Goal: Transaction & Acquisition: Subscribe to service/newsletter

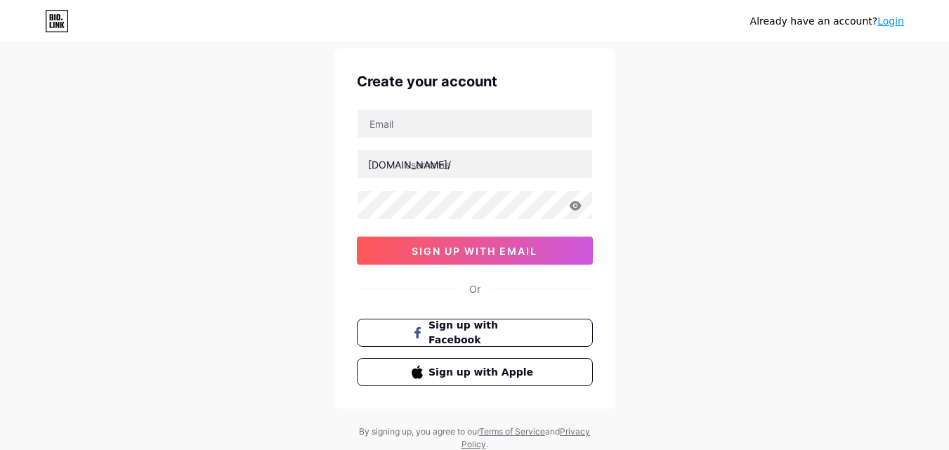
scroll to position [87, 0]
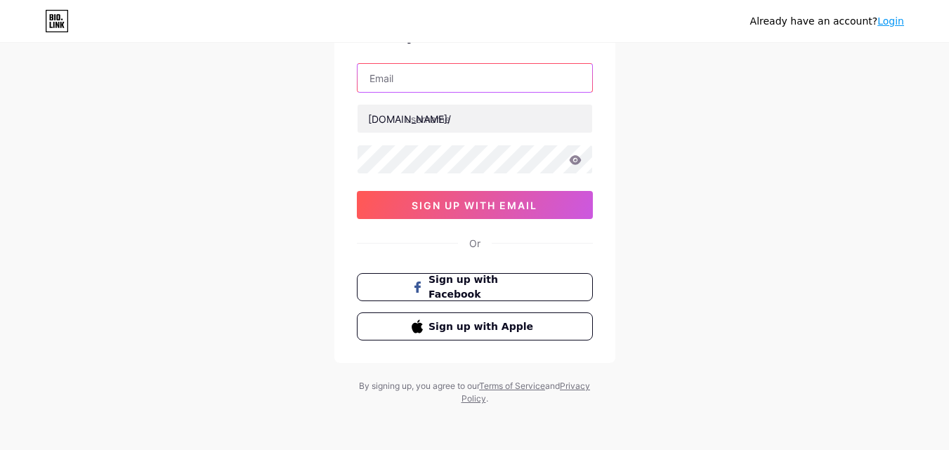
click at [408, 82] on input "text" at bounding box center [475, 78] width 235 height 28
type input "[EMAIL_ADDRESS][DOMAIN_NAME]"
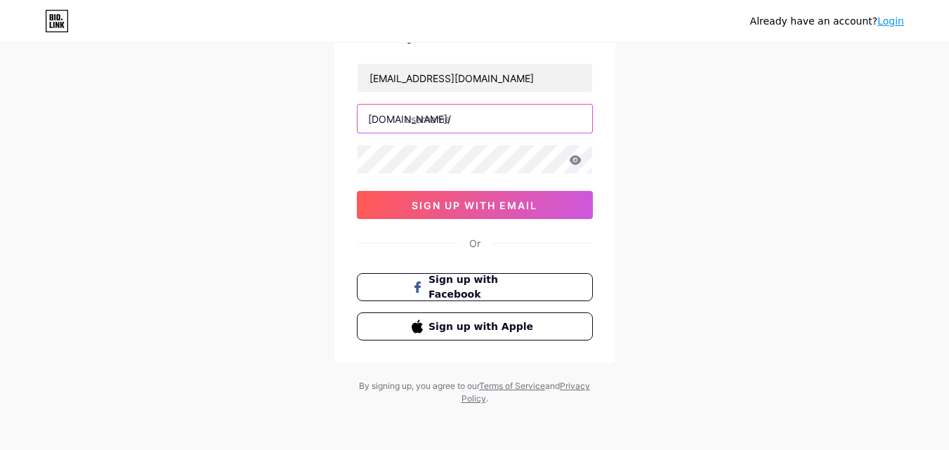
click at [437, 118] on input "text" at bounding box center [475, 119] width 235 height 28
type input "gogoanimee"
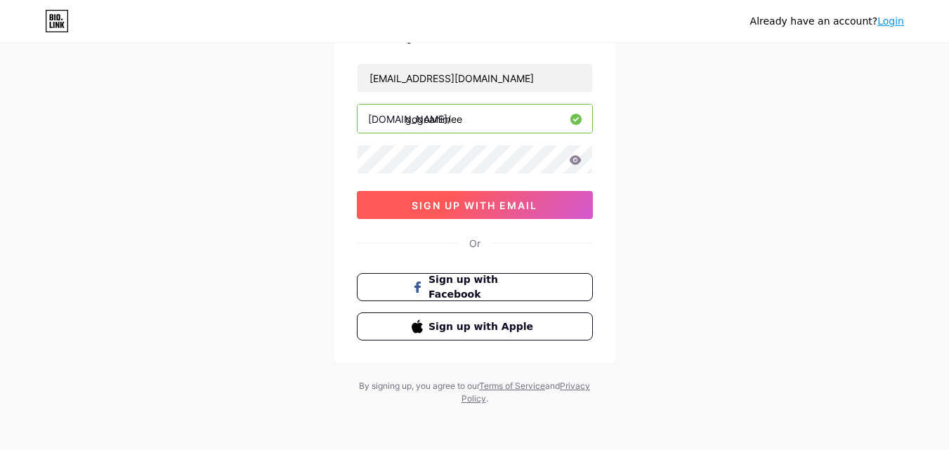
click at [490, 192] on button "sign up with email" at bounding box center [475, 205] width 236 height 28
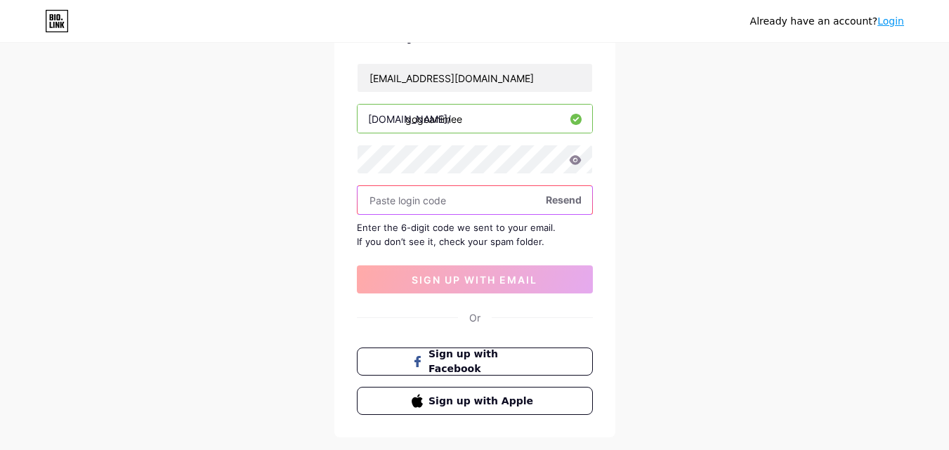
paste input "190150"
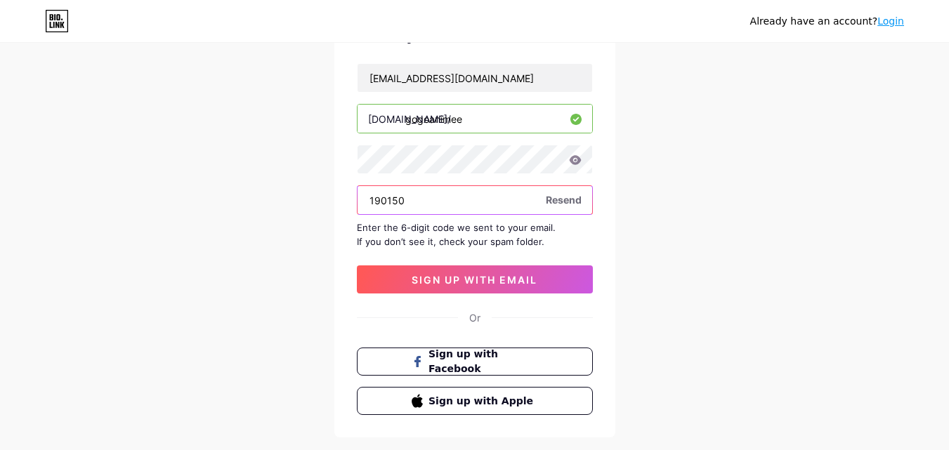
type input "190150"
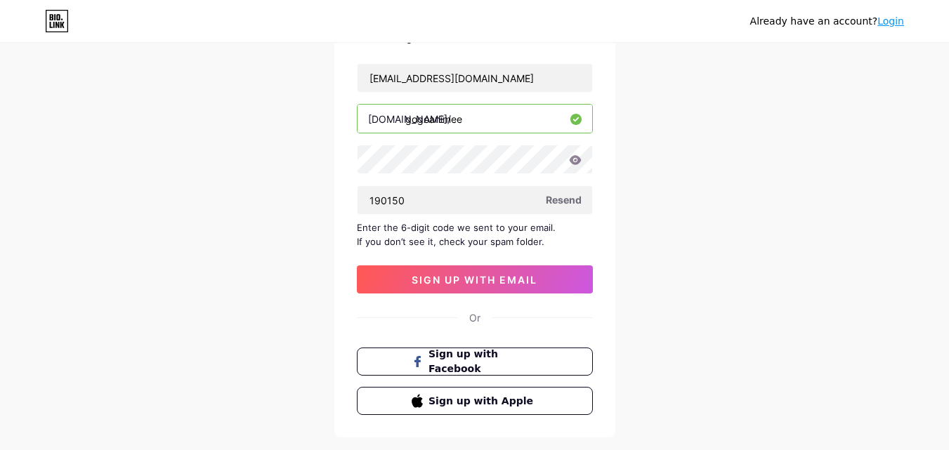
click at [453, 262] on div "[EMAIL_ADDRESS][DOMAIN_NAME] [DOMAIN_NAME]/ gogoanimee 190150 Resend Enter the …" at bounding box center [475, 178] width 236 height 230
click at [453, 278] on span "sign up with email" at bounding box center [475, 280] width 126 height 12
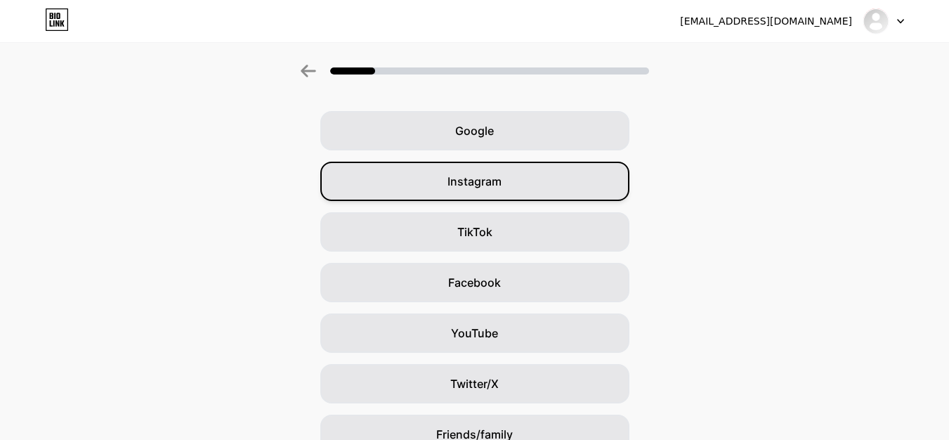
scroll to position [70, 0]
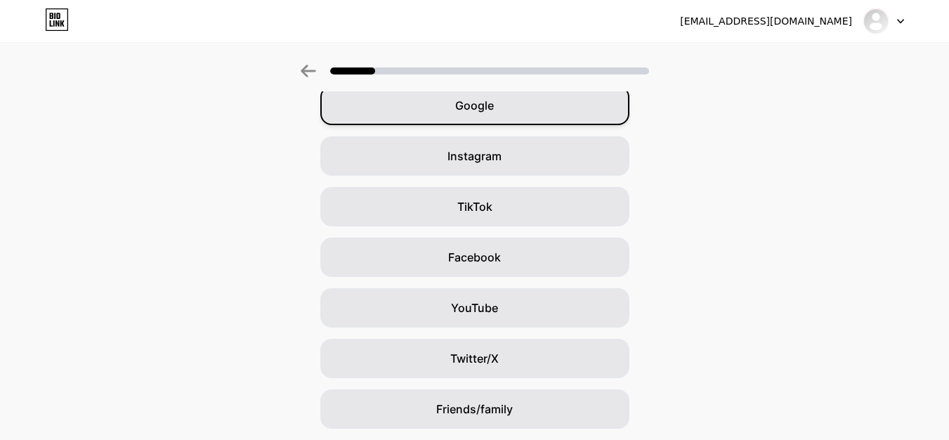
click at [486, 119] on div "Google" at bounding box center [474, 105] width 309 height 39
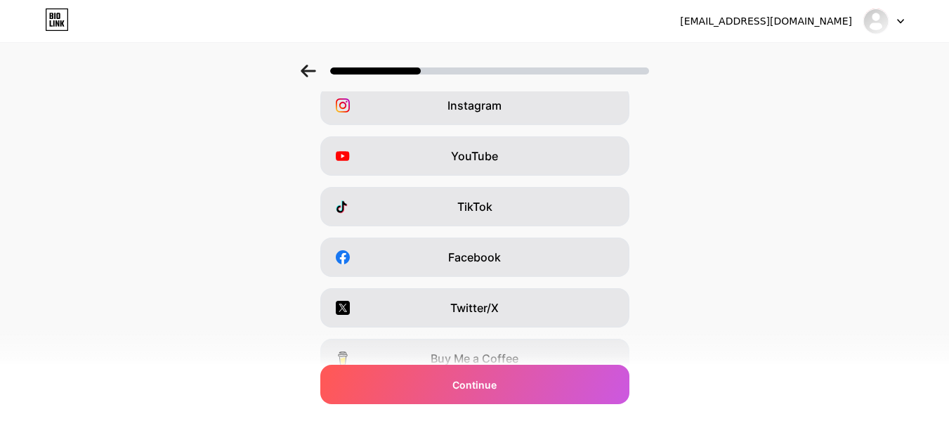
scroll to position [0, 0]
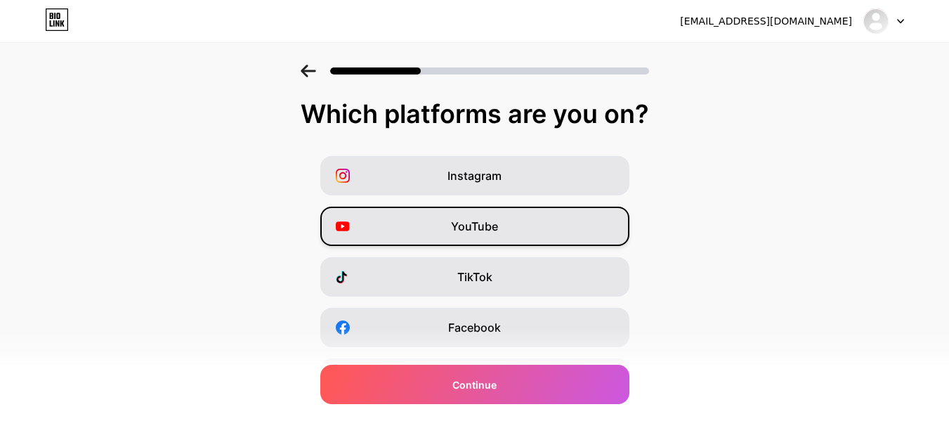
click at [485, 216] on div "YouTube" at bounding box center [474, 226] width 309 height 39
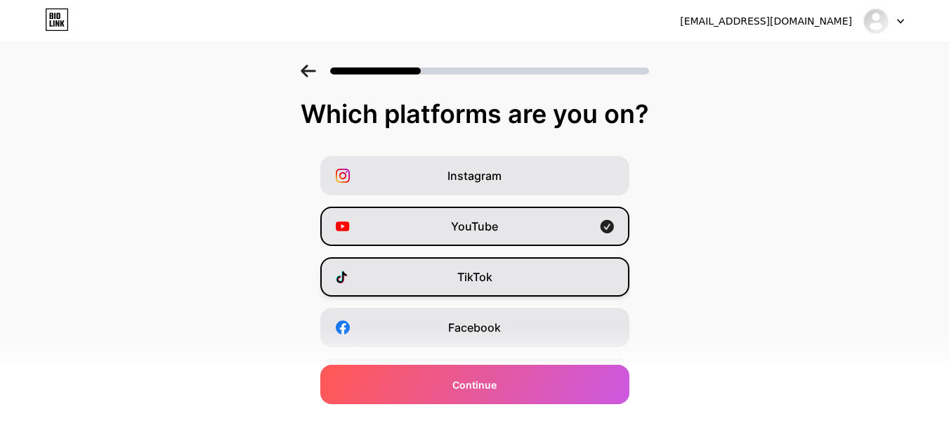
click at [491, 281] on span "TikTok" at bounding box center [474, 276] width 35 height 17
click at [493, 304] on div "Instagram YouTube TikTok Facebook Twitter/X Buy Me a Coffee Snapchat I have a w…" at bounding box center [474, 353] width 935 height 394
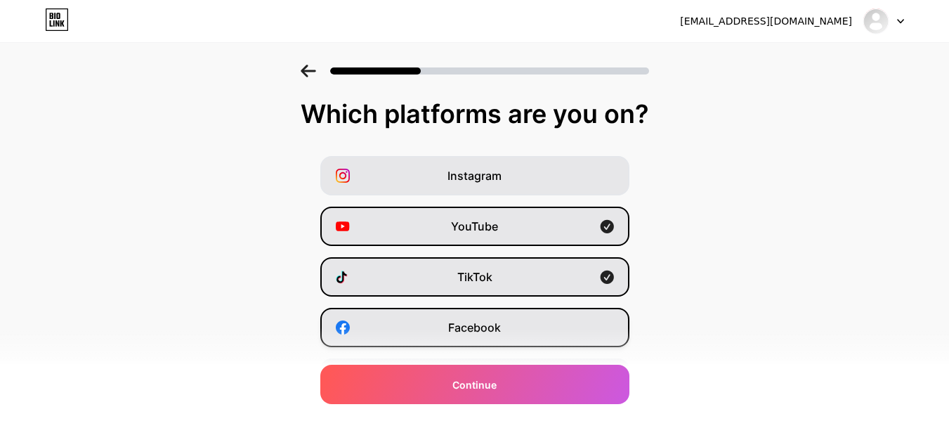
click at [497, 326] on span "Facebook" at bounding box center [474, 327] width 53 height 17
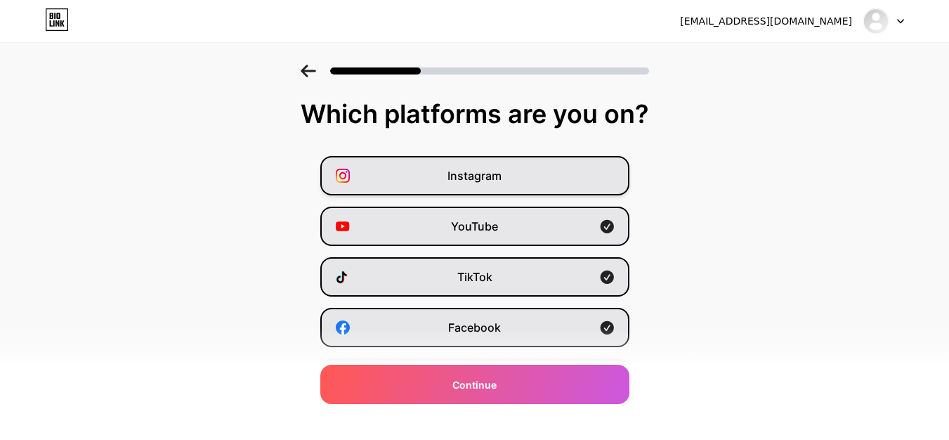
click at [495, 178] on span "Instagram" at bounding box center [475, 175] width 54 height 17
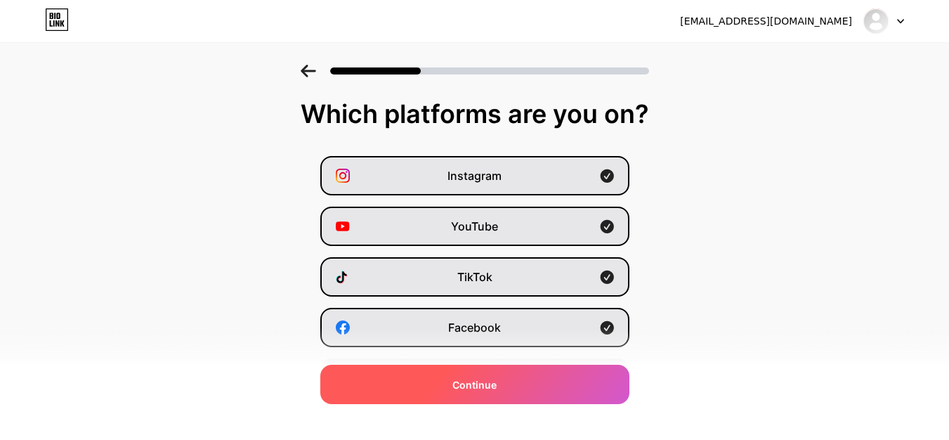
click at [559, 372] on div "Continue" at bounding box center [474, 384] width 309 height 39
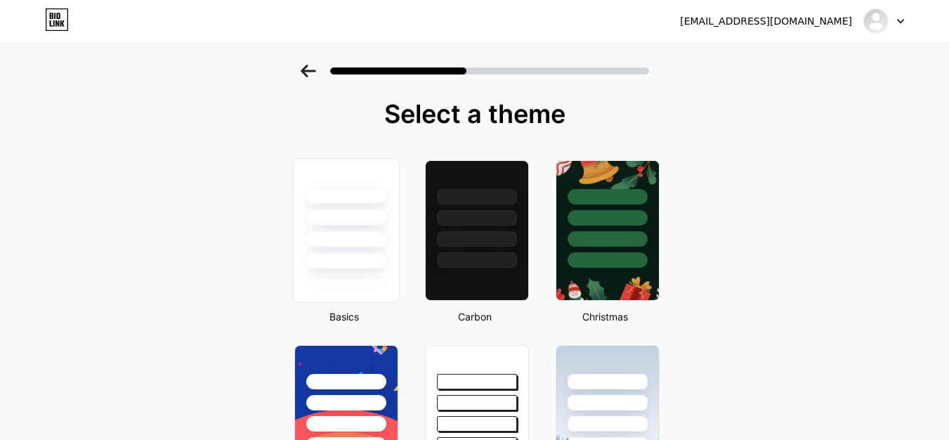
click at [376, 255] on div at bounding box center [346, 261] width 82 height 16
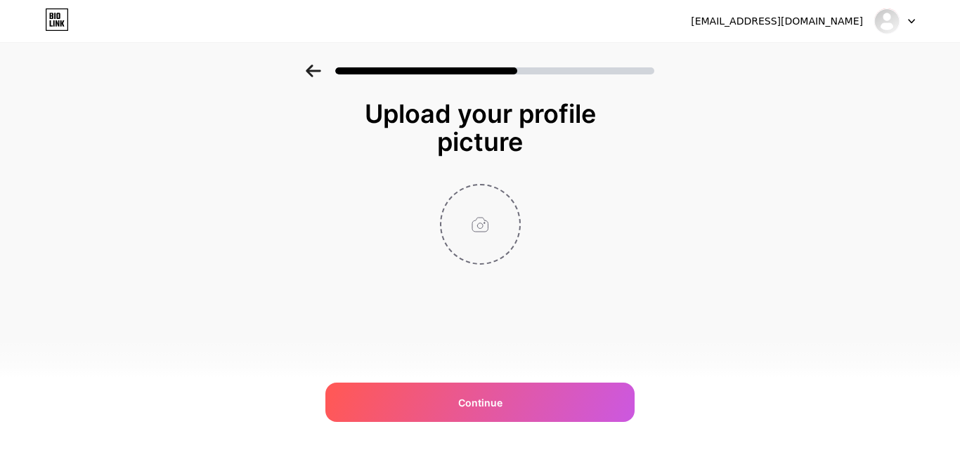
click at [470, 204] on input "file" at bounding box center [480, 225] width 78 height 78
type input "C:\fakepath\aa9ec9d73d0bbfe7971db16f9c67b88c.jpg"
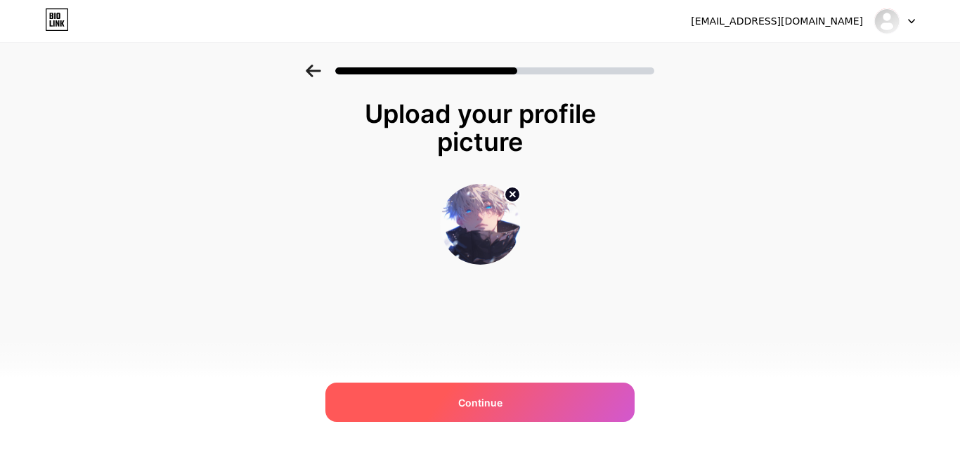
click at [526, 405] on div "Continue" at bounding box center [479, 402] width 309 height 39
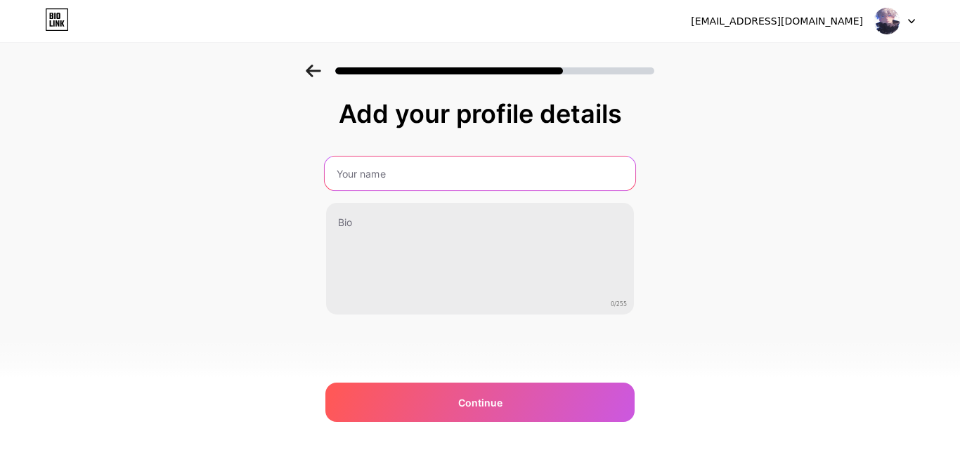
click at [390, 176] on input "text" at bounding box center [480, 174] width 311 height 34
type input "Gogoanime"
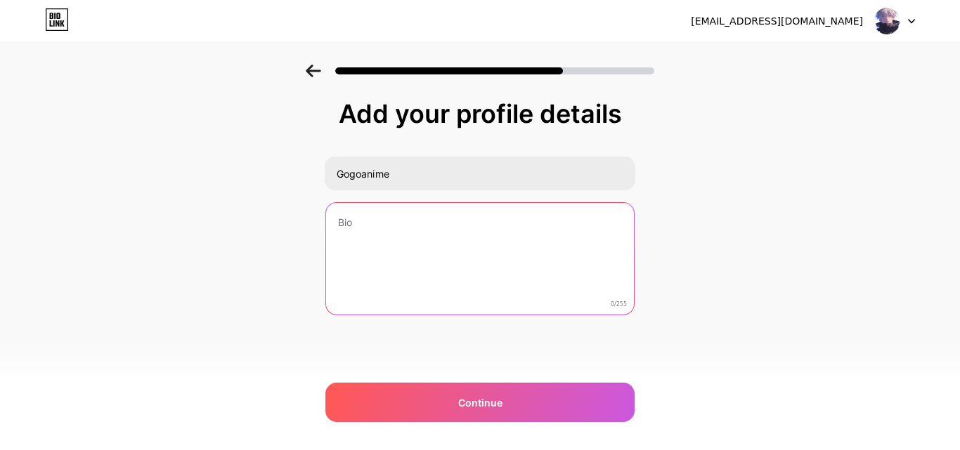
click at [379, 228] on textarea at bounding box center [480, 259] width 308 height 113
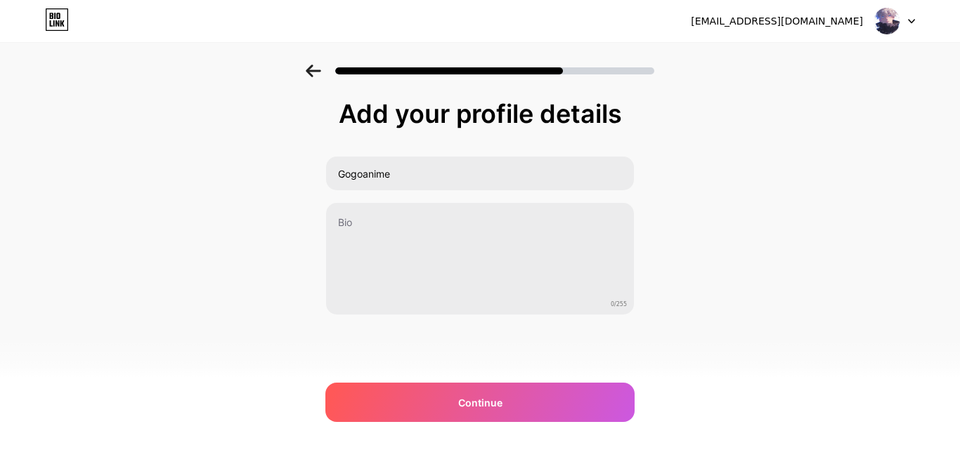
click at [60, 186] on div "Add your profile details Gogoanime 0/255 Continue Error" at bounding box center [480, 225] width 960 height 321
click at [483, 320] on div "Add your profile details Gogoanime 0/255 Continue Error" at bounding box center [479, 243] width 309 height 286
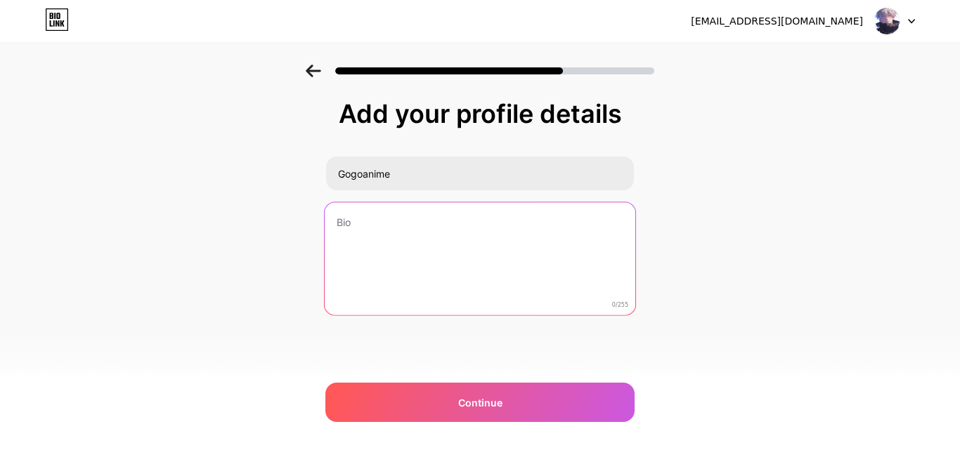
click at [487, 263] on textarea at bounding box center [480, 259] width 311 height 115
paste textarea "Watch with English subtitles right here on Gogoanime. The player loads fast, wo…"
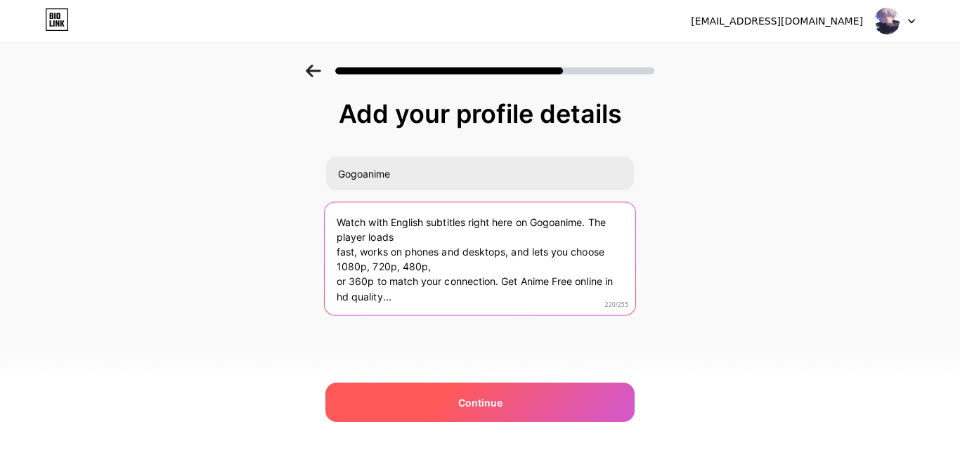
type textarea "Watch with English subtitles right here on Gogoanime. The player loads fast, wo…"
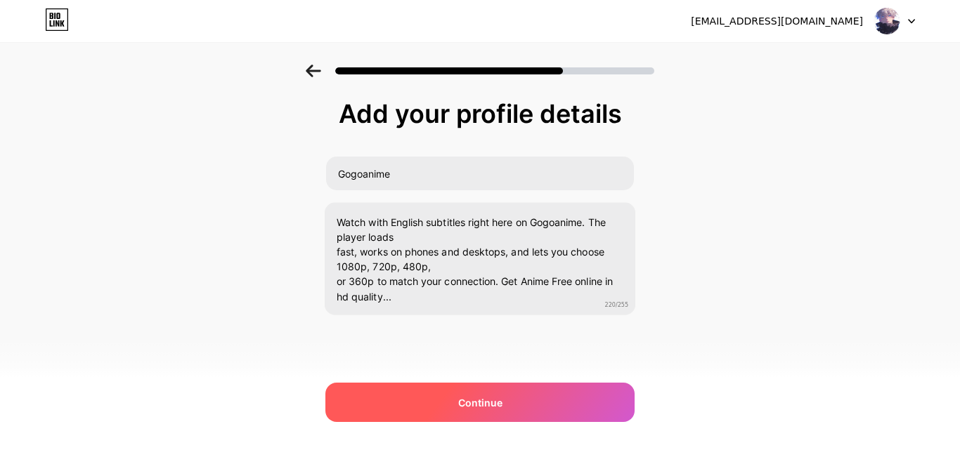
click at [524, 395] on div "Continue" at bounding box center [479, 402] width 309 height 39
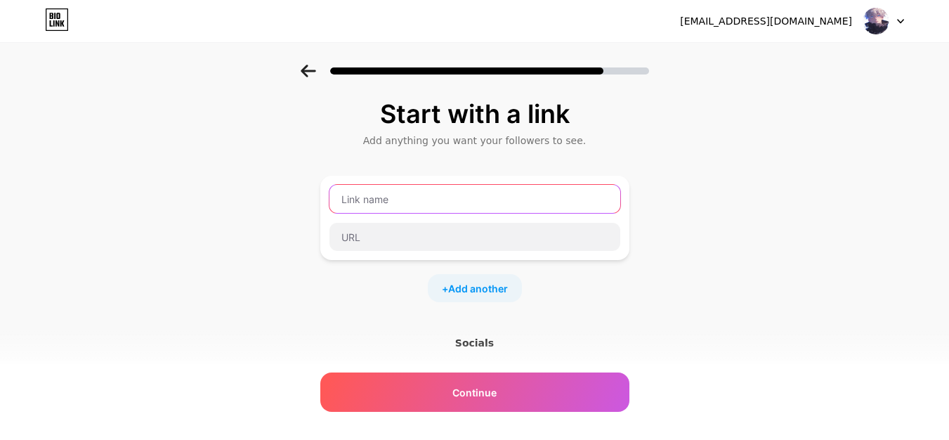
click at [428, 204] on input "text" at bounding box center [475, 199] width 291 height 28
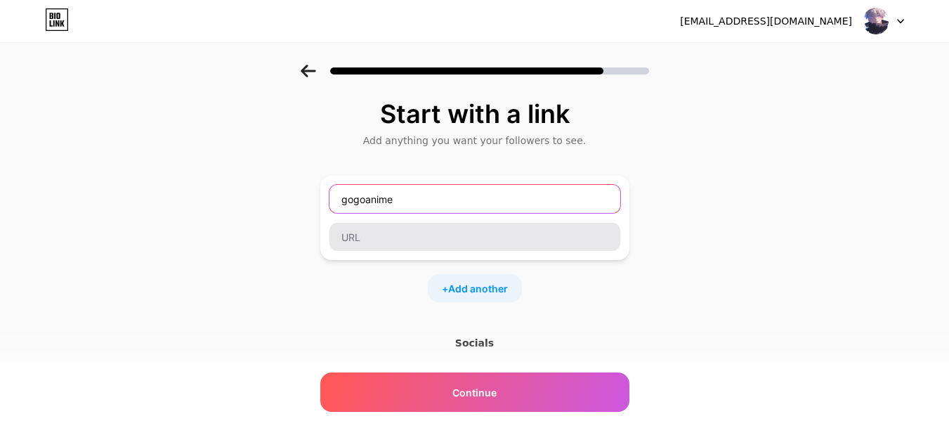
type input "gogoanime"
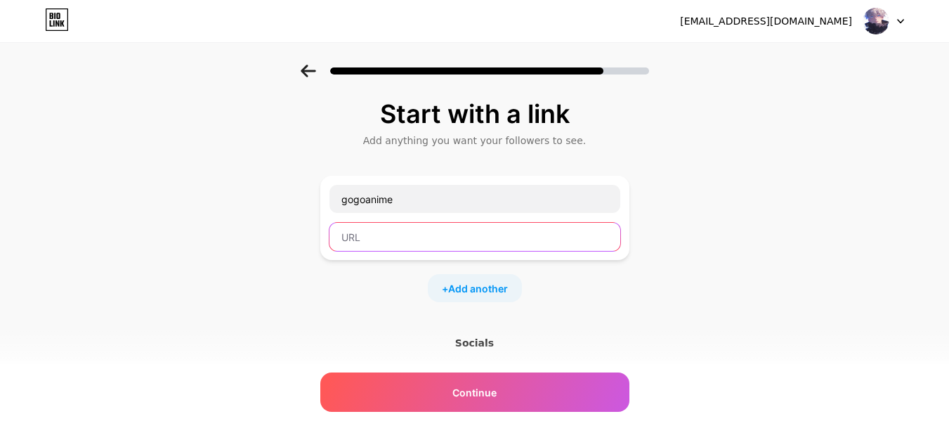
click at [453, 233] on input "text" at bounding box center [475, 237] width 291 height 28
paste input "[URL][DOMAIN_NAME]"
type input "[URL][DOMAIN_NAME]"
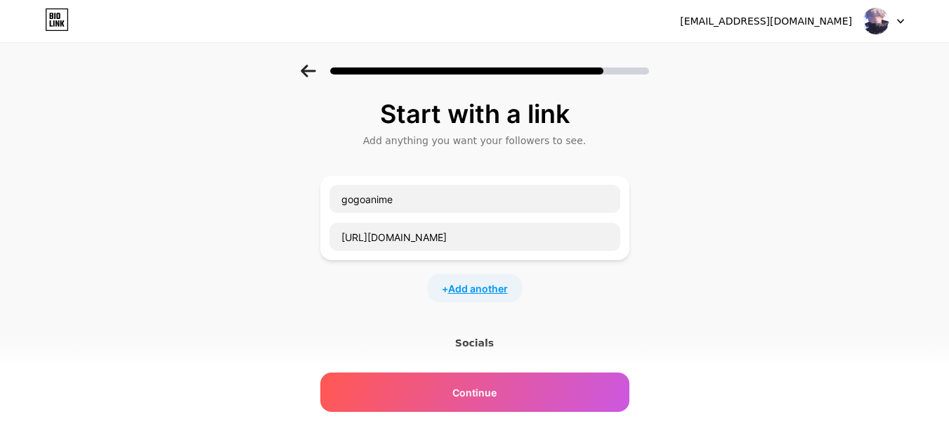
click at [480, 291] on span "Add another" at bounding box center [478, 288] width 60 height 15
click at [427, 290] on input "text" at bounding box center [475, 297] width 291 height 28
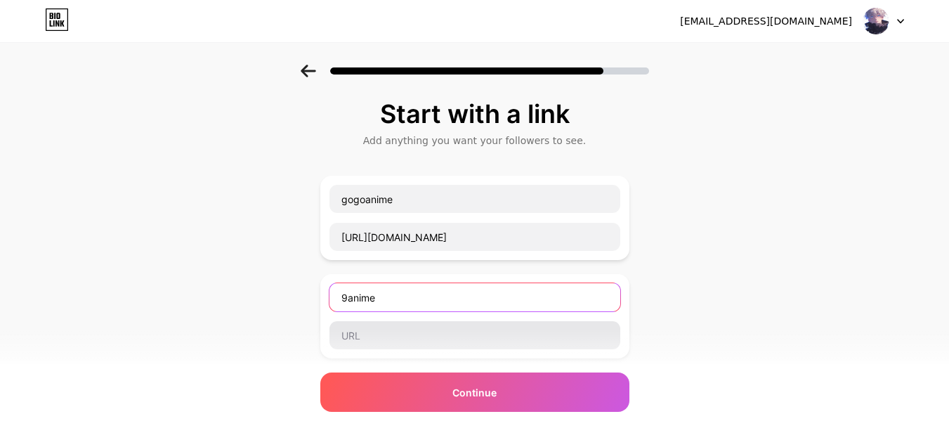
type input "9anime"
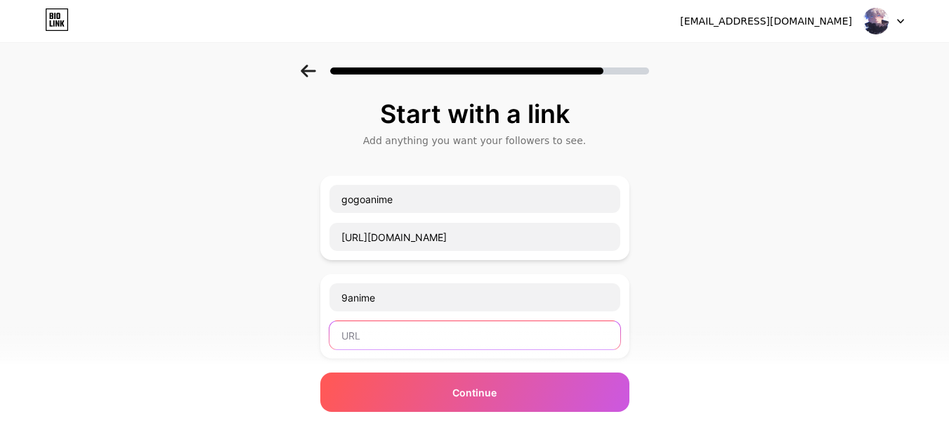
click at [411, 343] on input "text" at bounding box center [475, 335] width 291 height 28
paste input "[URL][DOMAIN_NAME]"
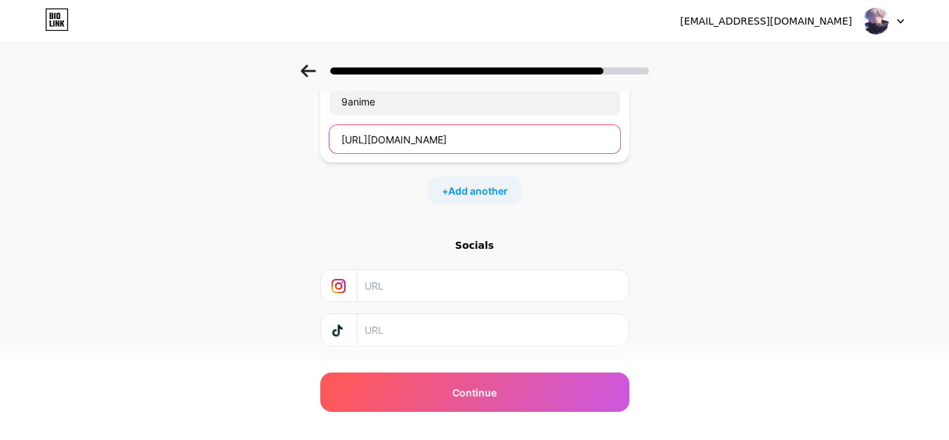
scroll to position [211, 0]
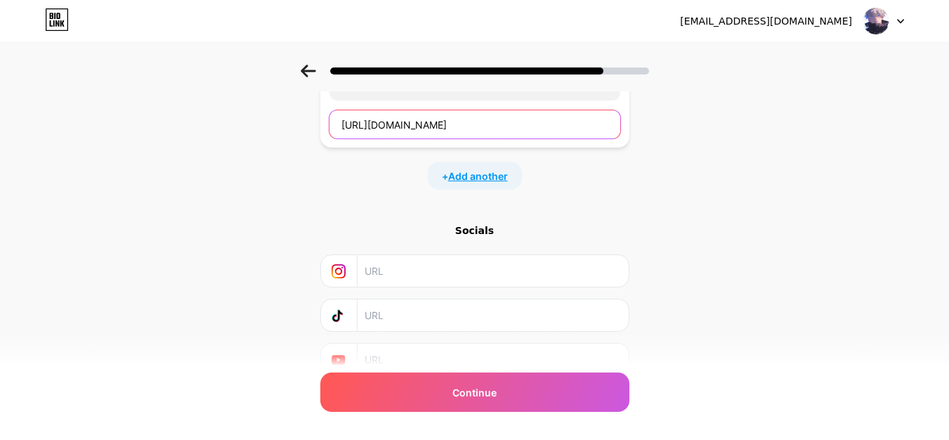
type input "[URL][DOMAIN_NAME]"
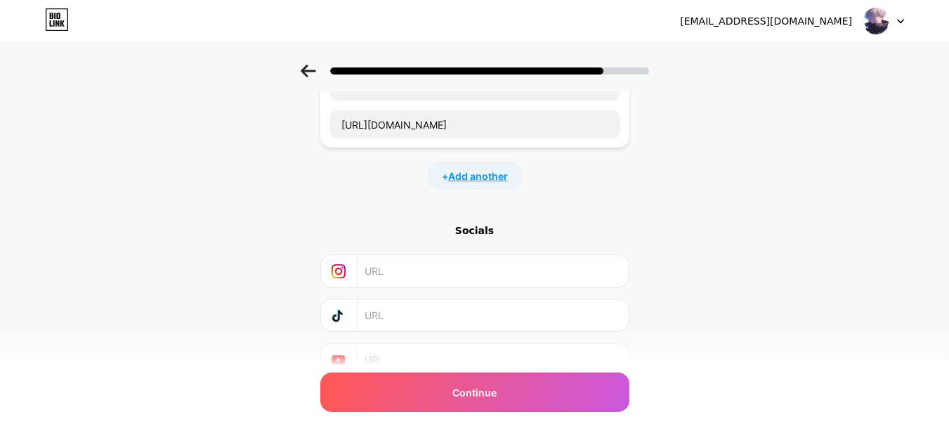
click at [493, 170] on span "Add another" at bounding box center [478, 176] width 60 height 15
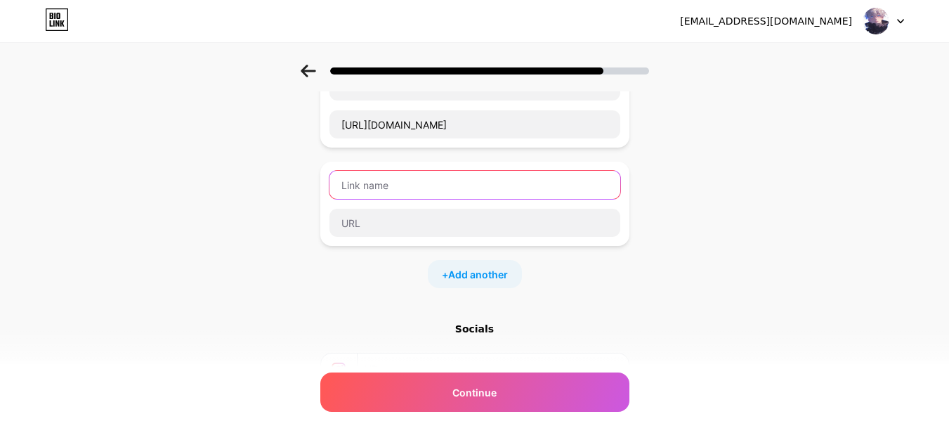
click at [389, 183] on input "text" at bounding box center [475, 185] width 291 height 28
type input "website"
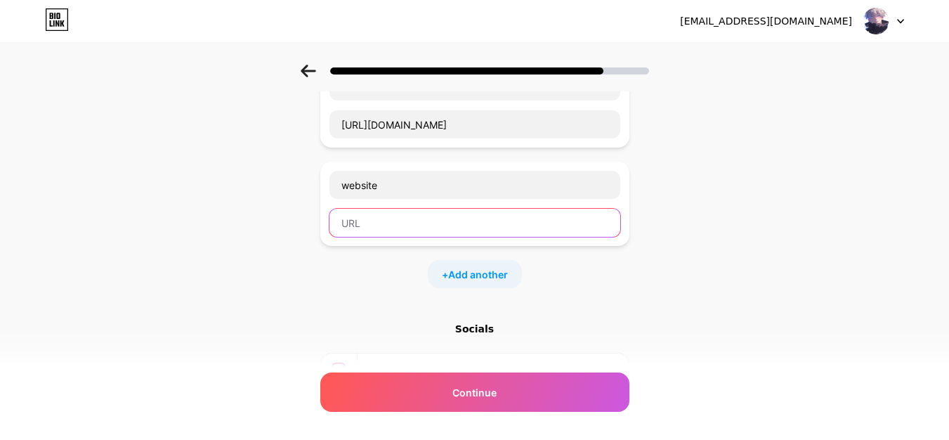
click at [386, 214] on input "text" at bounding box center [475, 223] width 291 height 28
paste input "[URL][DOMAIN_NAME]"
type input "[URL][DOMAIN_NAME]"
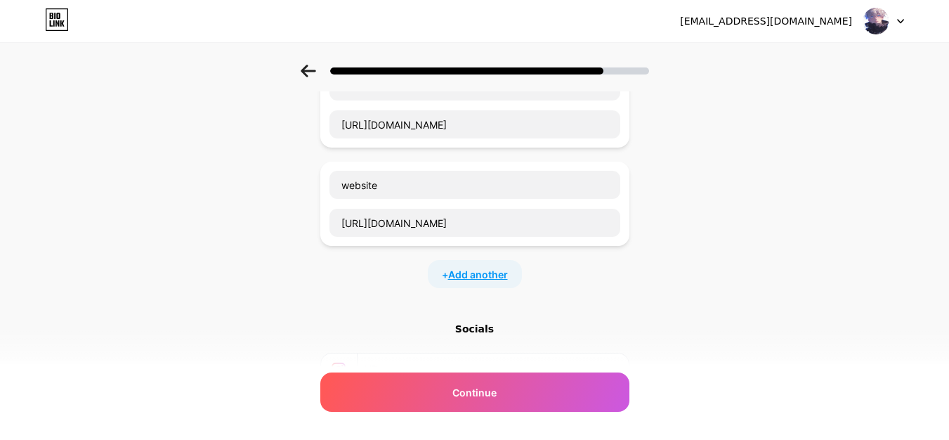
click at [488, 273] on span "Add another" at bounding box center [478, 274] width 60 height 15
click at [398, 287] on input "text" at bounding box center [475, 283] width 291 height 28
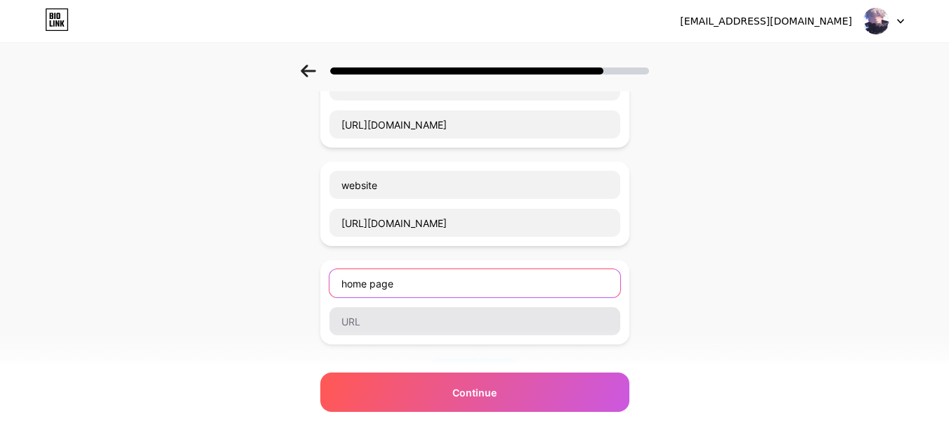
type input "home page"
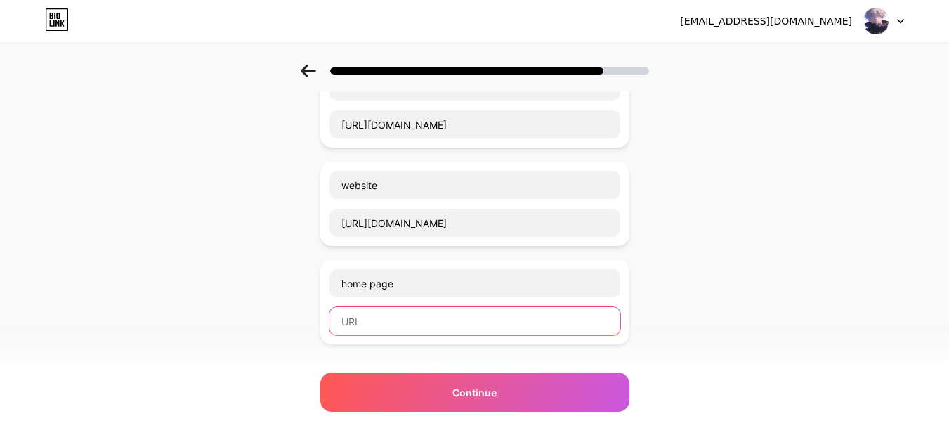
drag, startPoint x: 412, startPoint y: 325, endPoint x: 418, endPoint y: 355, distance: 30.0
click at [412, 325] on input "text" at bounding box center [475, 321] width 291 height 28
paste input "[URL][DOMAIN_NAME]"
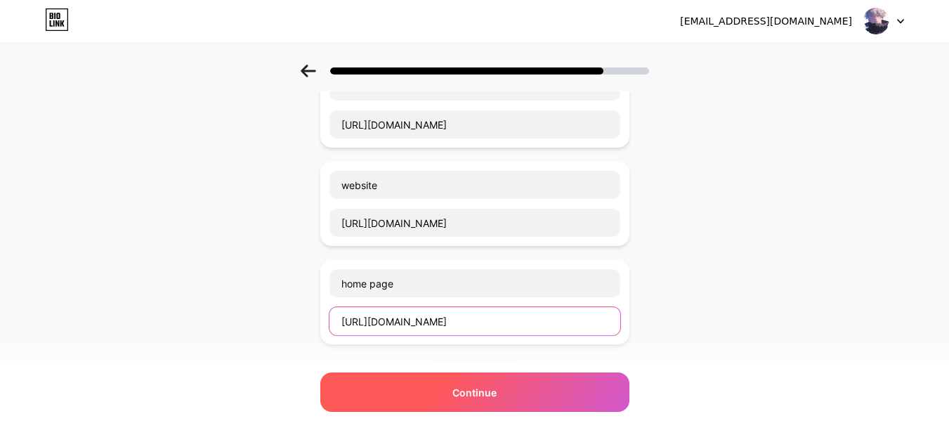
type input "[URL][DOMAIN_NAME]"
click at [444, 401] on div "Continue" at bounding box center [474, 391] width 309 height 39
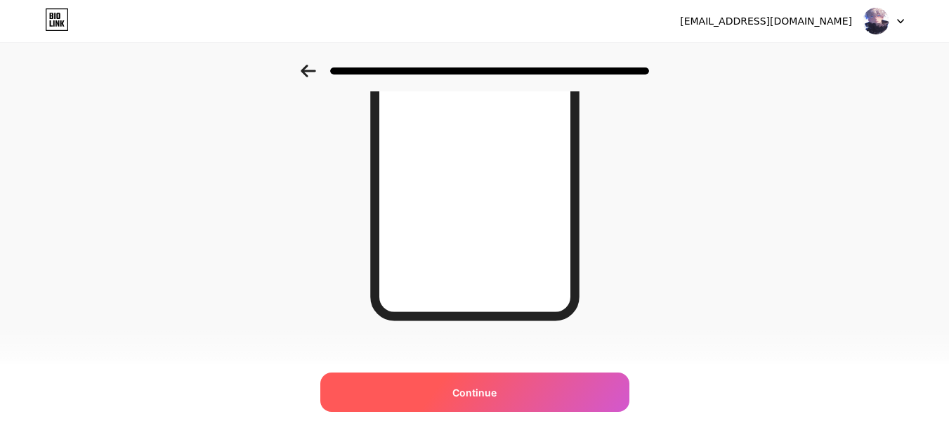
scroll to position [266, 0]
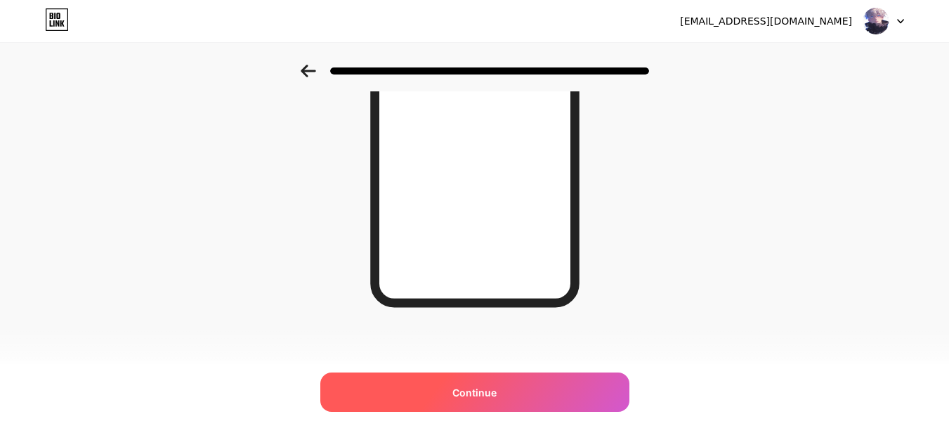
click at [486, 391] on span "Continue" at bounding box center [475, 392] width 44 height 15
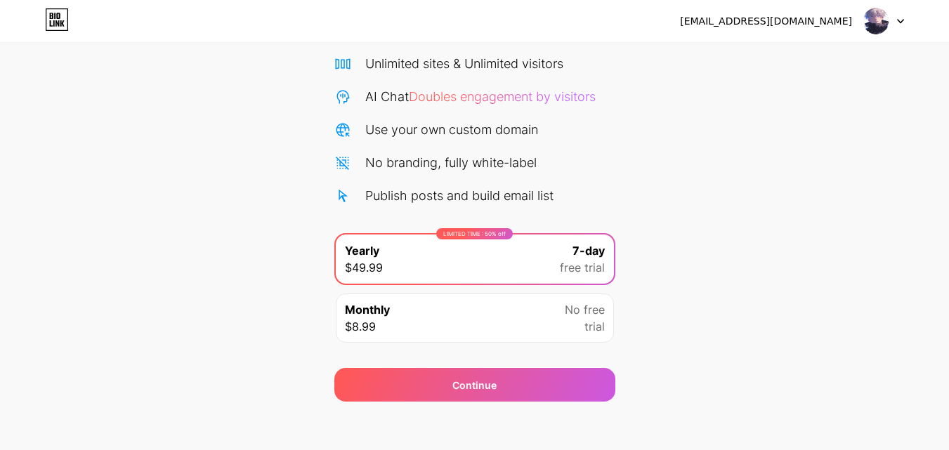
scroll to position [115, 0]
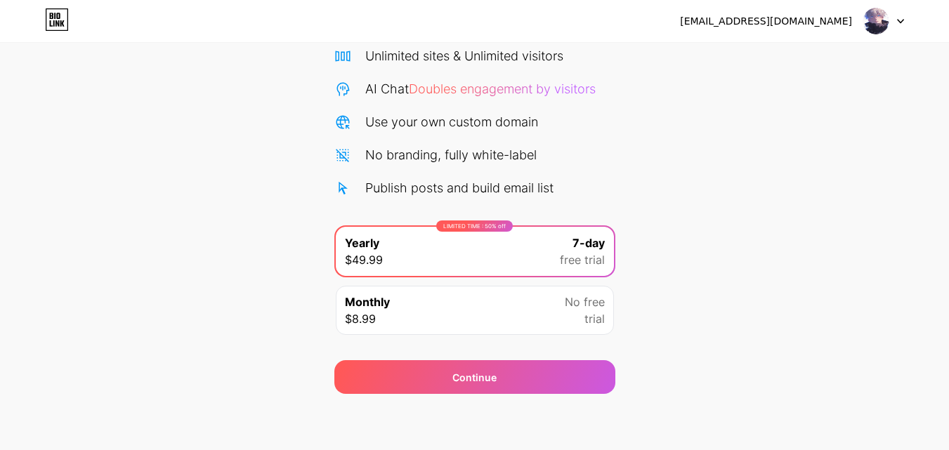
click at [776, 269] on div "Start your 7 day free trial Cancel anytime. We will send you an email 2 days be…" at bounding box center [474, 171] width 949 height 445
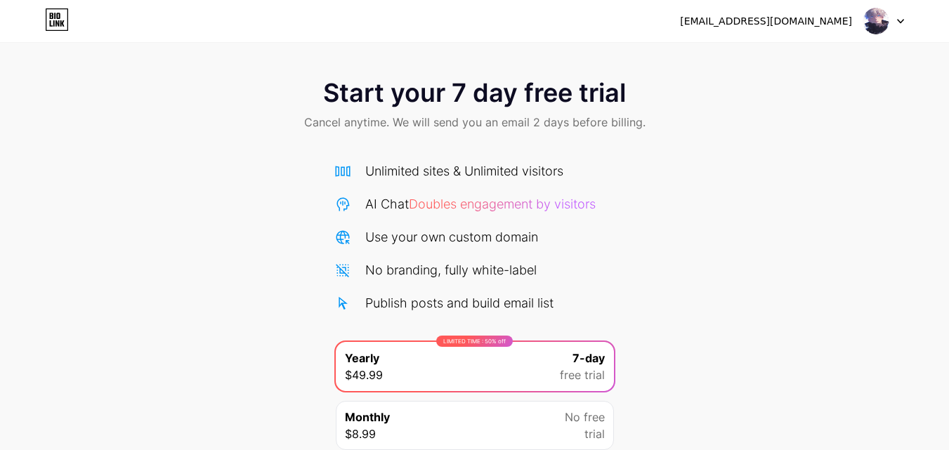
click at [830, 21] on div "[EMAIL_ADDRESS][DOMAIN_NAME]" at bounding box center [766, 21] width 172 height 15
click at [901, 31] on div at bounding box center [884, 20] width 41 height 25
click at [899, 25] on div at bounding box center [884, 20] width 41 height 25
click at [884, 20] on img at bounding box center [876, 21] width 27 height 27
click at [739, 193] on div "Start your 7 day free trial Cancel anytime. We will send you an email 2 days be…" at bounding box center [474, 287] width 949 height 445
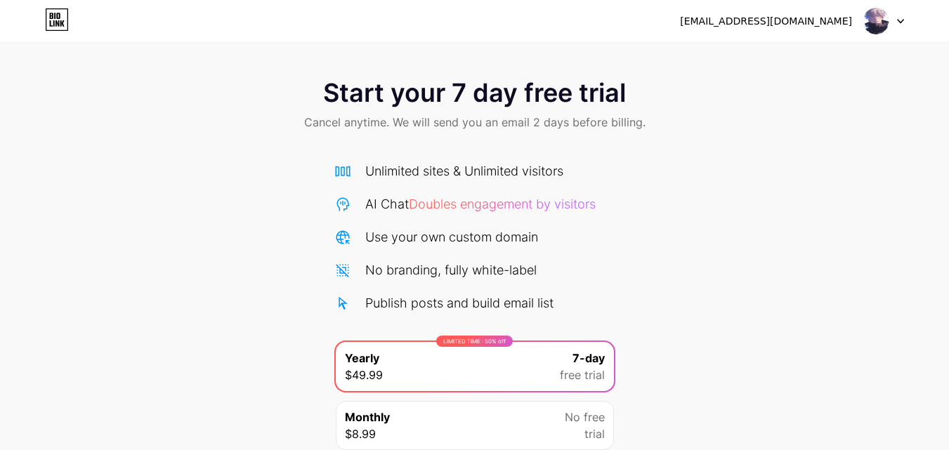
click at [365, 172] on div "Unlimited sites & Unlimited visitors" at bounding box center [464, 171] width 198 height 19
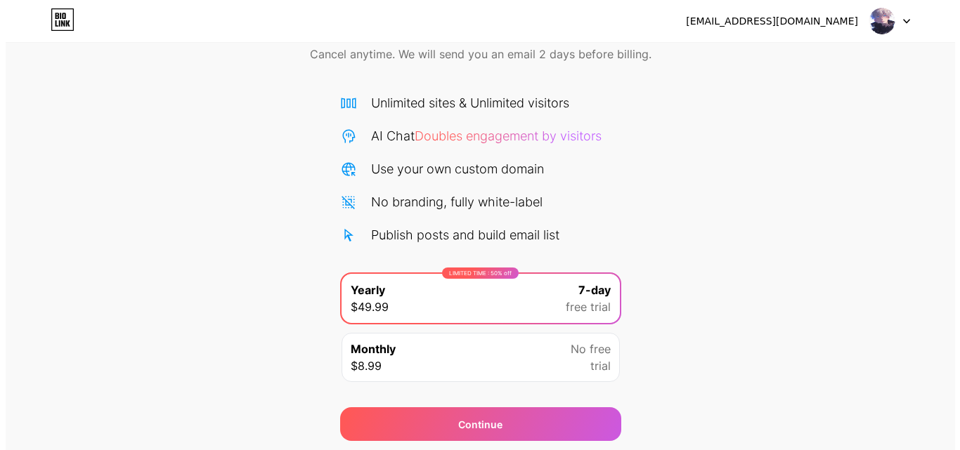
scroll to position [115, 0]
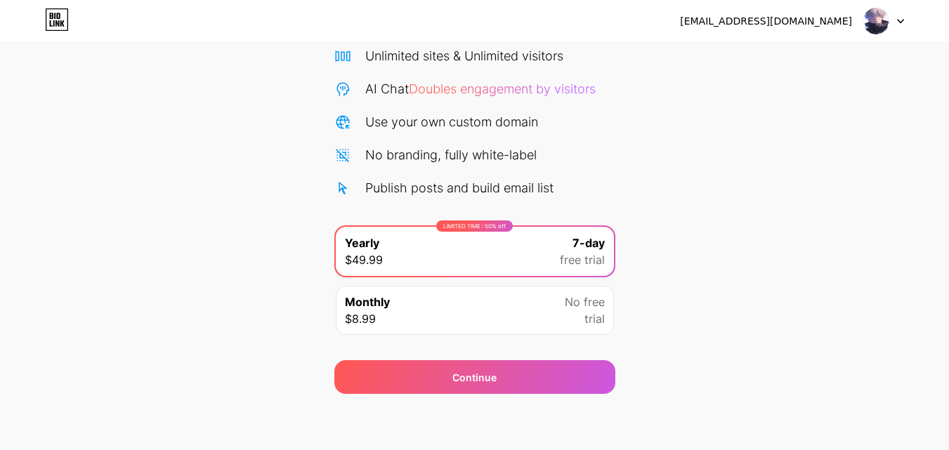
click at [515, 409] on div "[EMAIL_ADDRESS][DOMAIN_NAME] Logout Link Copied Start your 7 day free trial Can…" at bounding box center [474, 168] width 949 height 566
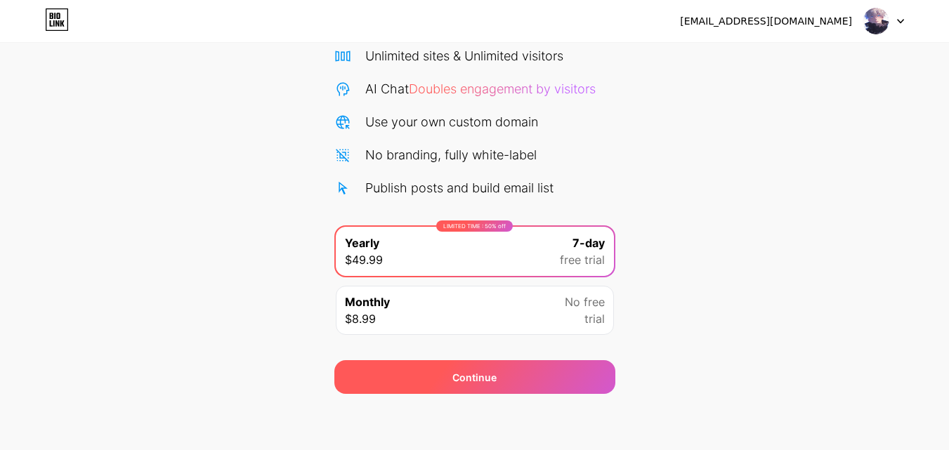
click at [514, 381] on div "Continue" at bounding box center [474, 377] width 281 height 34
